Goal: Navigation & Orientation: Find specific page/section

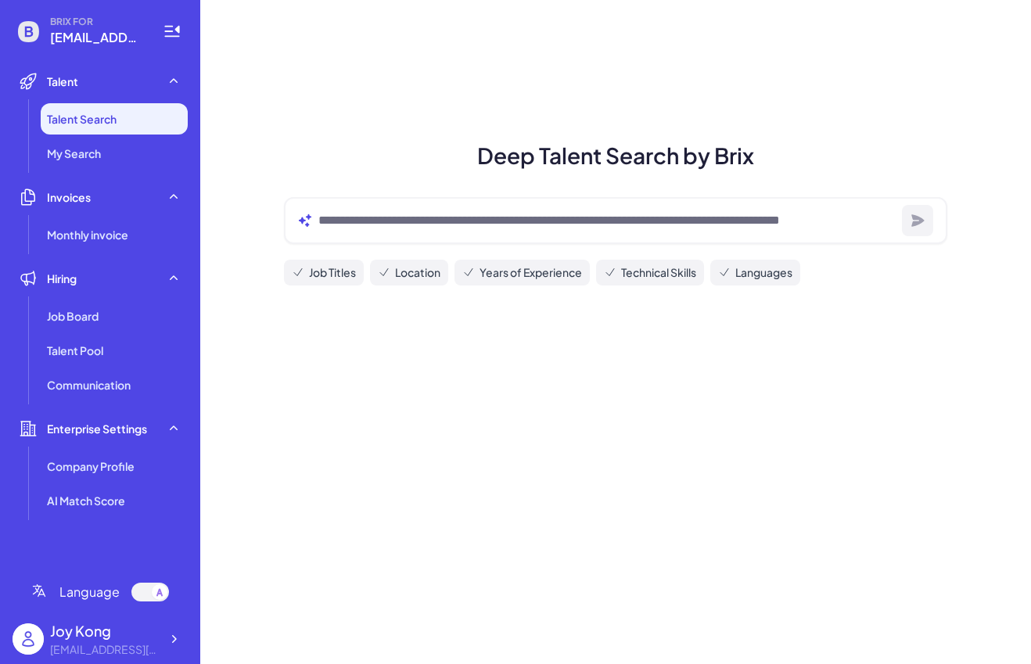
click at [105, 627] on div "Joy Kong" at bounding box center [105, 630] width 110 height 21
click at [167, 636] on icon at bounding box center [174, 639] width 16 height 16
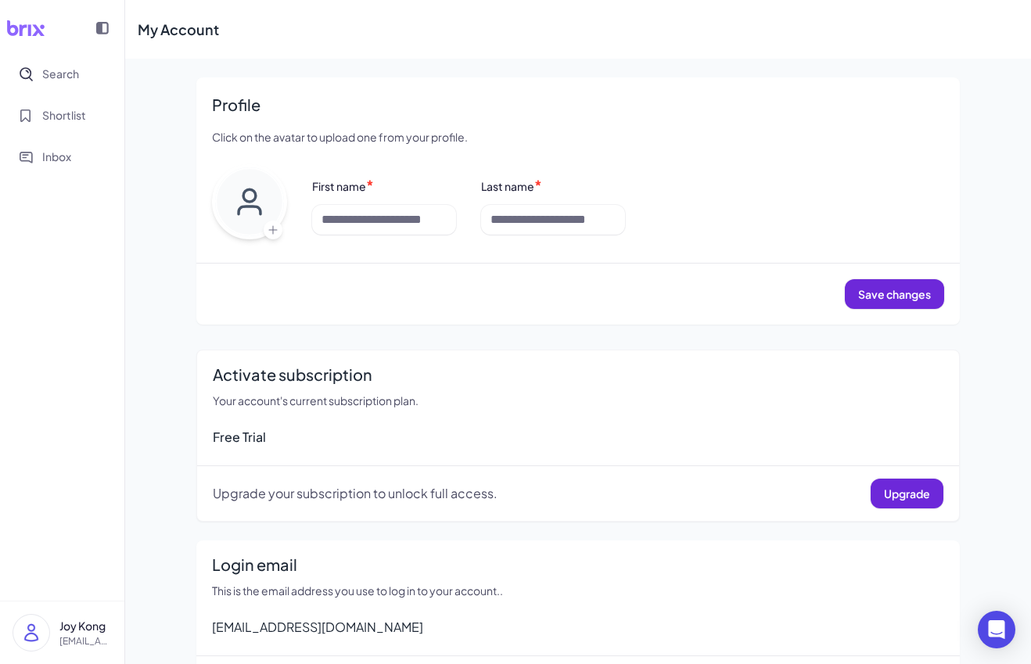
click at [52, 635] on div "Joy Kong [EMAIL_ADDRESS][DOMAIN_NAME]" at bounding box center [62, 633] width 99 height 38
click at [31, 632] on img at bounding box center [31, 633] width 36 height 36
click at [7, 464] on nav "Search Shortlist Inbox" at bounding box center [62, 328] width 124 height 545
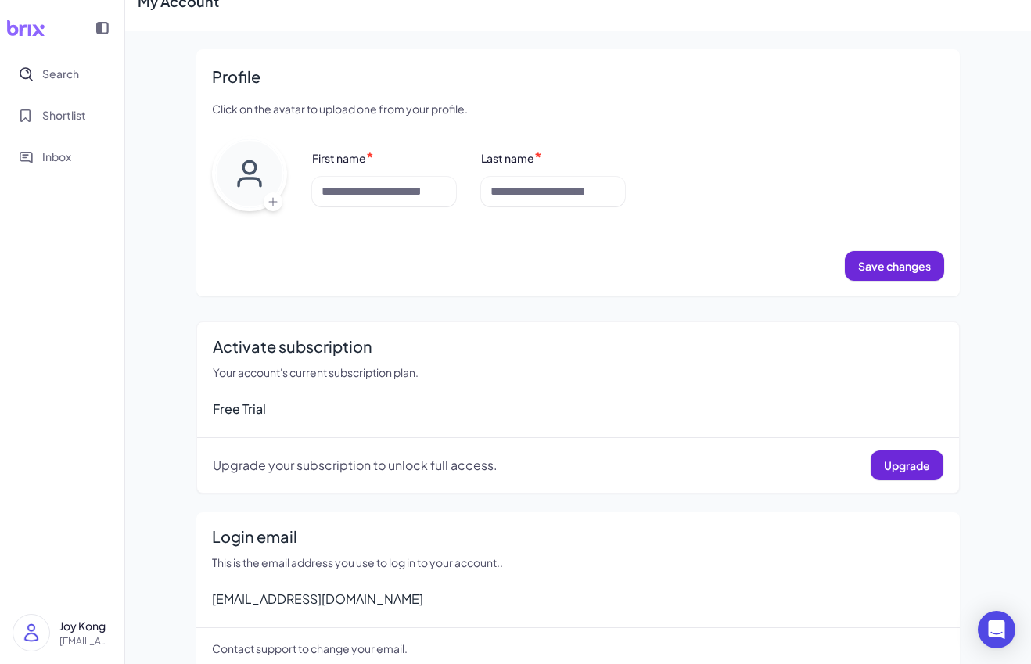
scroll to position [52, 0]
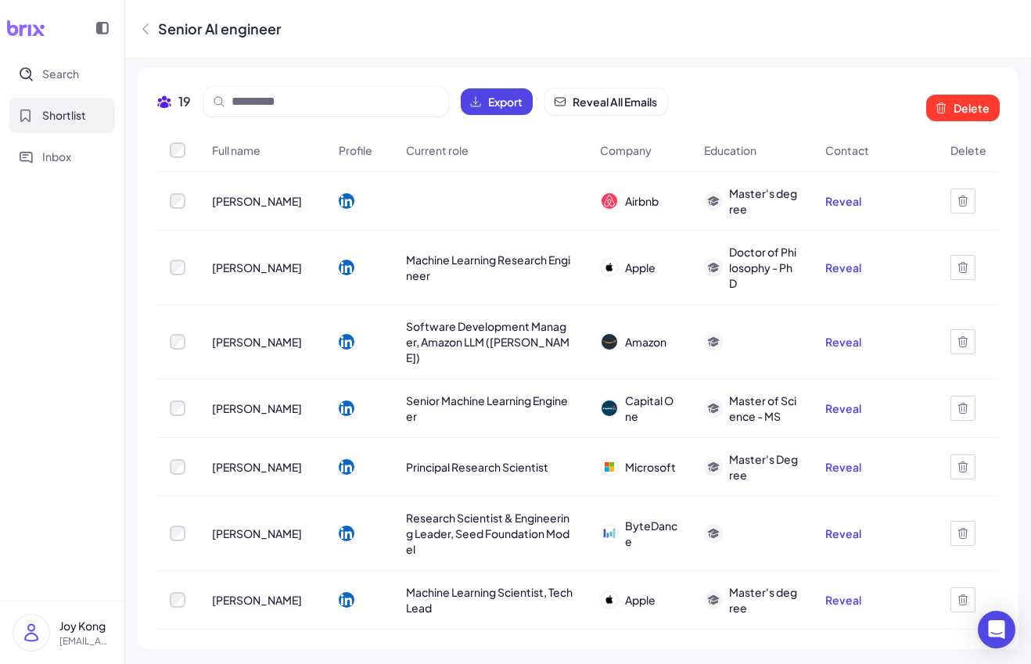
scroll to position [519, 0]
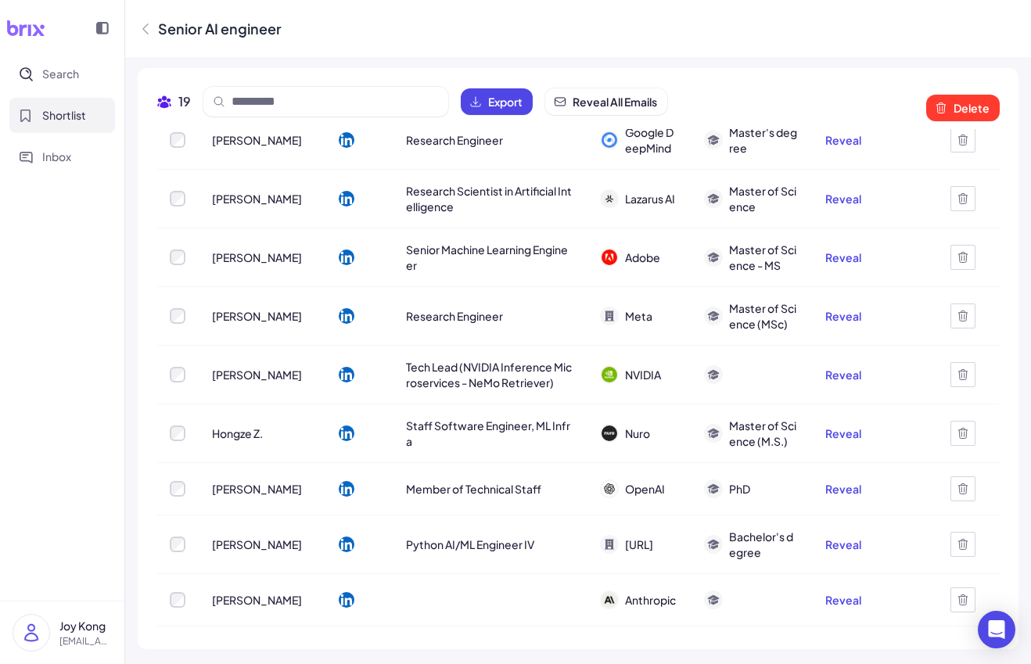
click at [49, 631] on div at bounding box center [32, 633] width 38 height 38
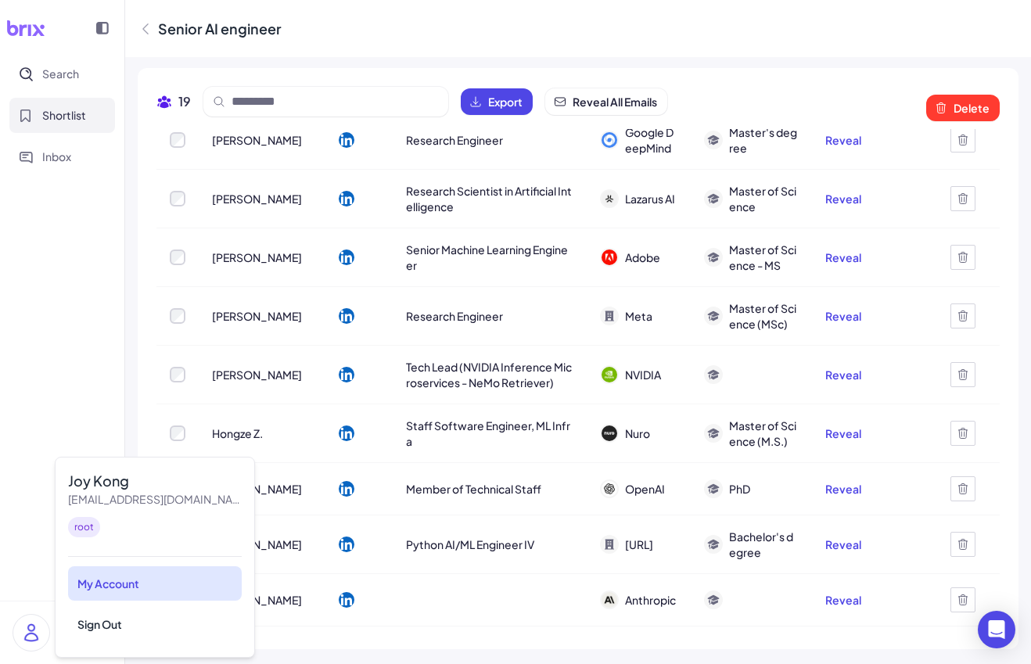
click at [117, 589] on div "My Account" at bounding box center [155, 583] width 174 height 34
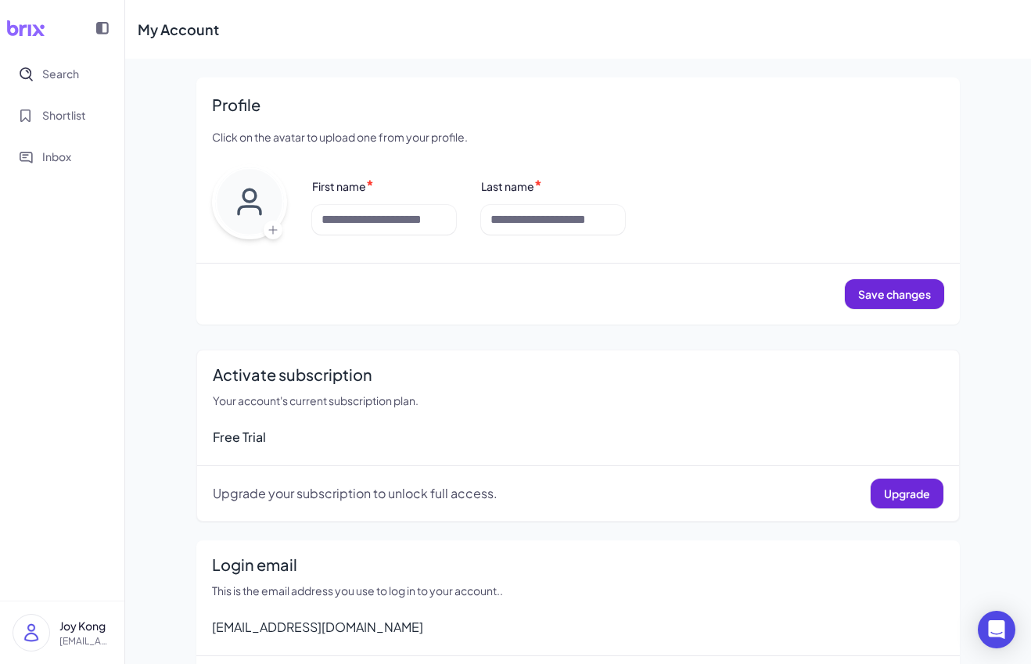
scroll to position [52, 0]
